Goal: Information Seeking & Learning: Find specific fact

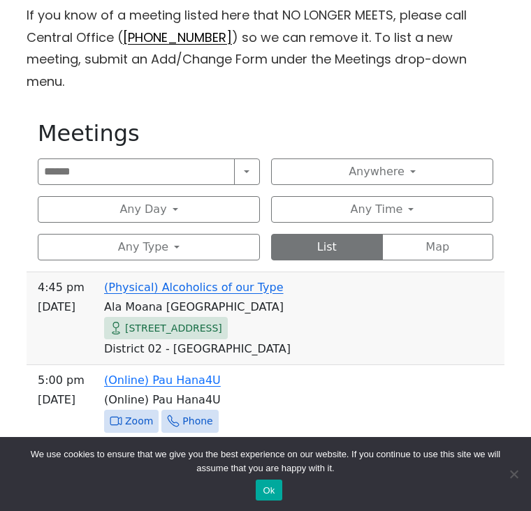
scroll to position [464, 0]
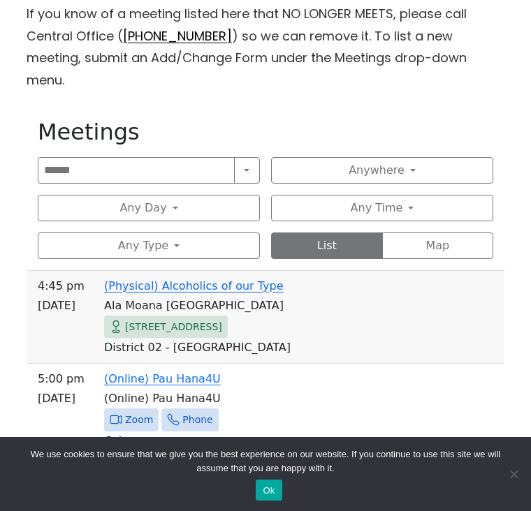
click at [212, 195] on button "Any Day" at bounding box center [149, 208] width 222 height 27
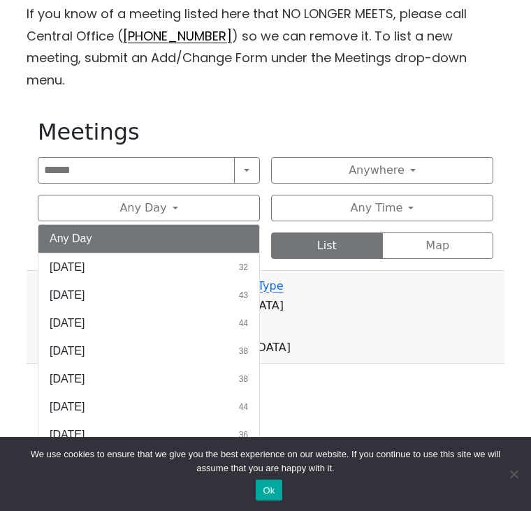
click at [85, 315] on span "[DATE]" at bounding box center [67, 323] width 35 height 17
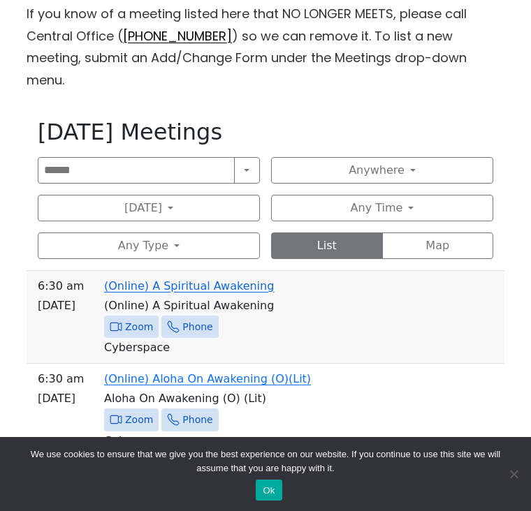
click at [436, 195] on button "Any Time" at bounding box center [382, 208] width 222 height 27
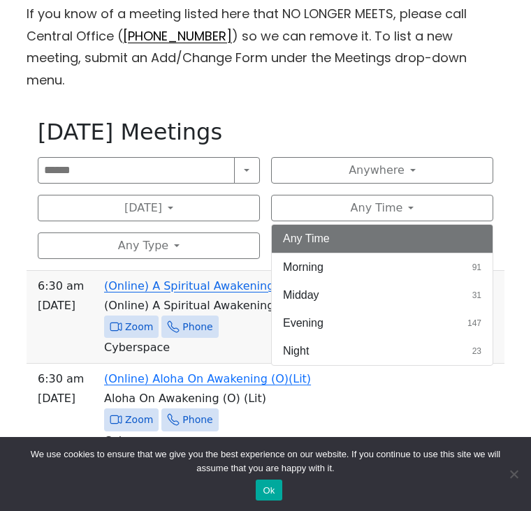
click at [429, 309] on button "Evening 147" at bounding box center [382, 323] width 221 height 28
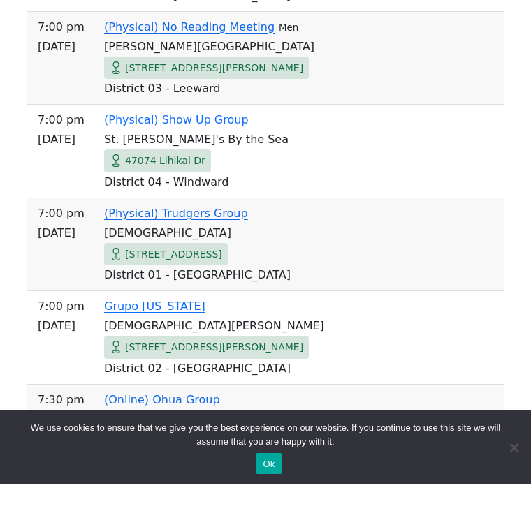
scroll to position [1989, 0]
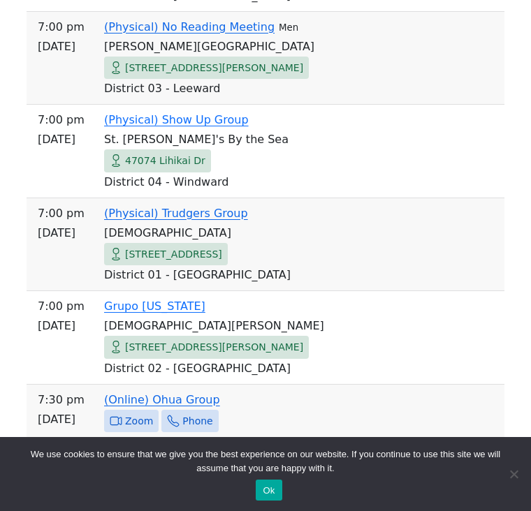
click at [413, 172] on td "District 04 - Windward" at bounding box center [265, 182] width 467 height 20
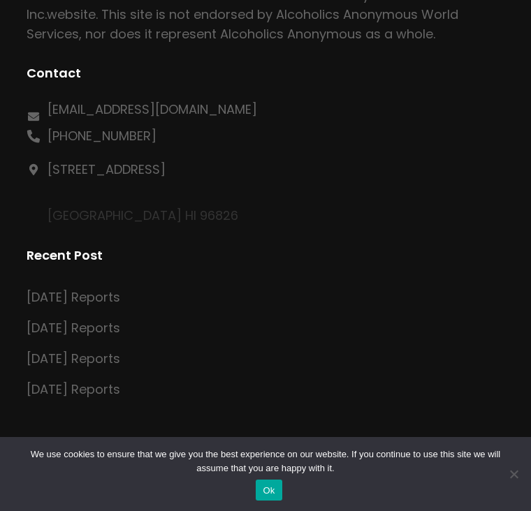
scroll to position [562, 0]
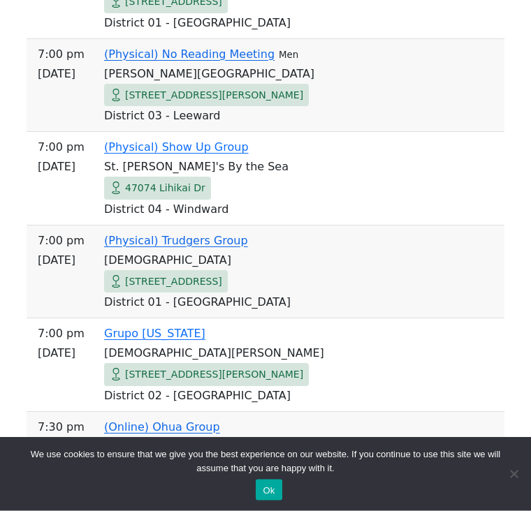
scroll to position [1971, 0]
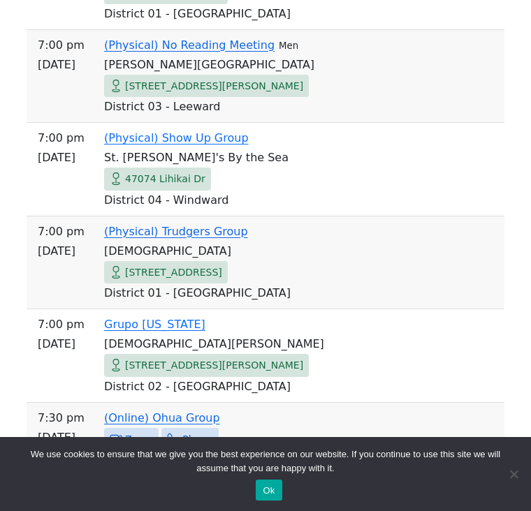
click at [344, 315] on td "Grupo [US_STATE]" at bounding box center [265, 325] width 467 height 20
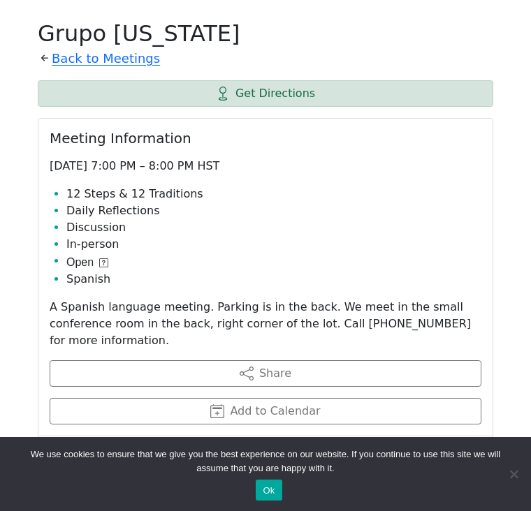
click at [351, 137] on div "Meeting Information [DATE] 7:00 PM – 8:00 PM HST 12 Steps & 12 Traditions Daily…" at bounding box center [265, 278] width 454 height 318
